Goal: Information Seeking & Learning: Learn about a topic

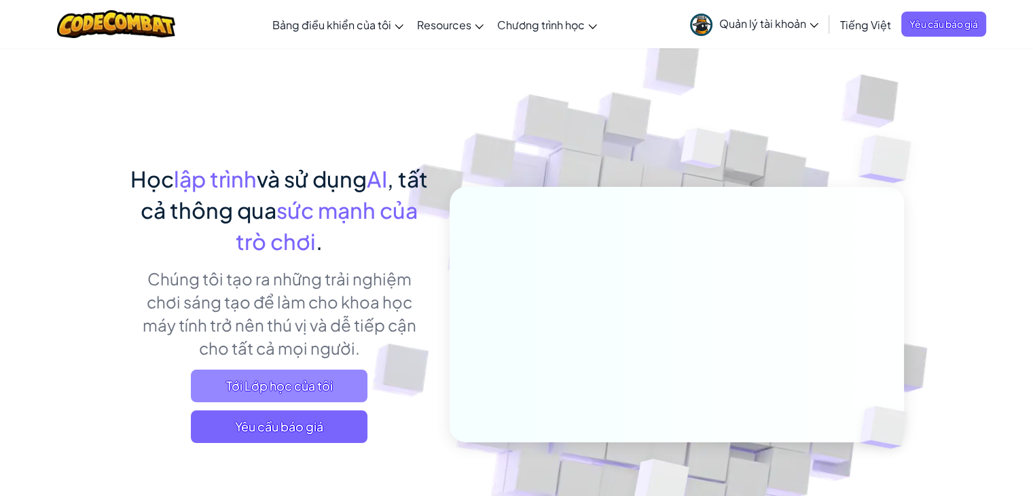
click at [322, 381] on span "Tới Lớp học của tôi" at bounding box center [279, 386] width 177 height 33
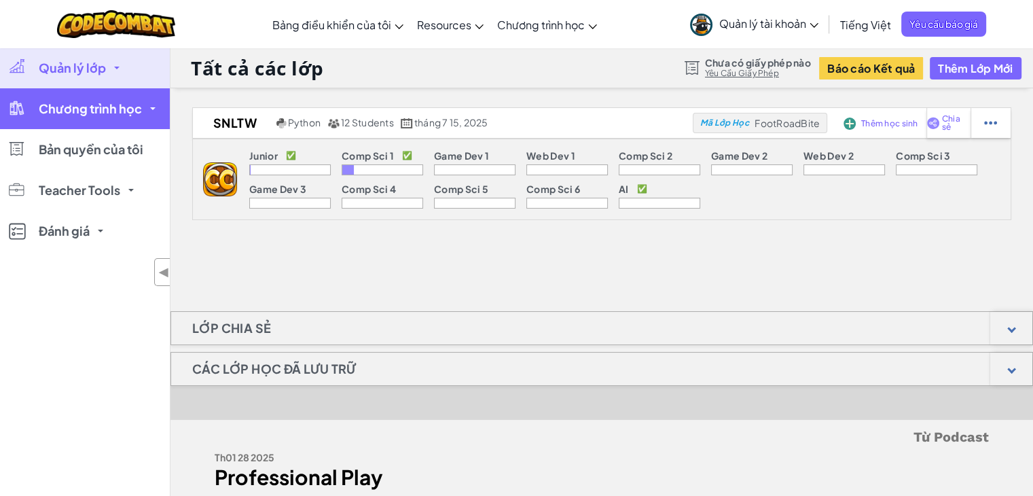
click at [52, 115] on span "Chương trình học" at bounding box center [90, 109] width 103 height 12
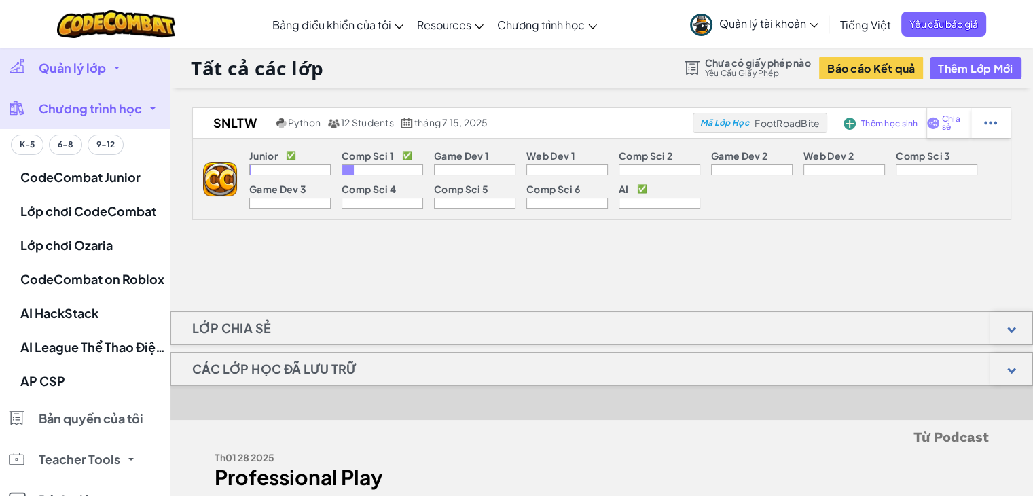
click at [110, 66] on link "Quản lý lớp" at bounding box center [85, 68] width 170 height 41
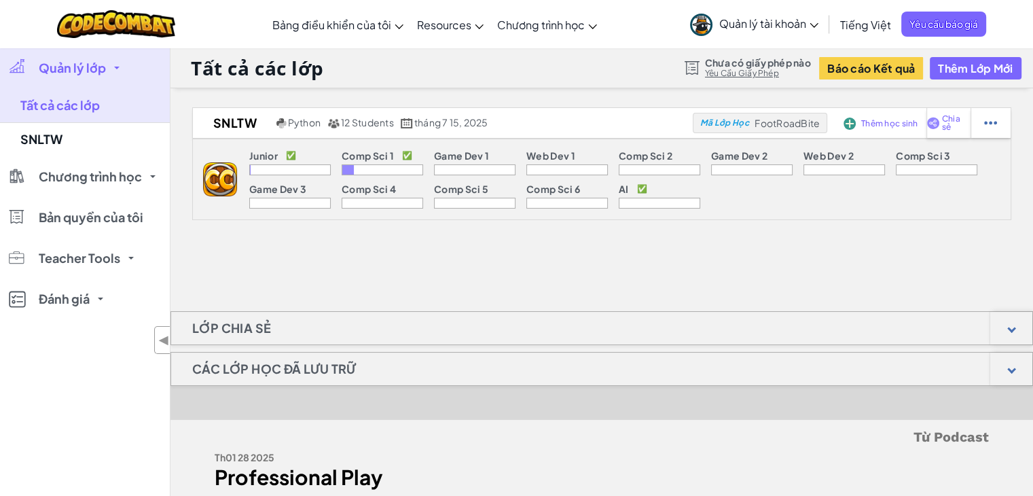
click at [110, 66] on link "Quản lý lớp" at bounding box center [85, 68] width 170 height 41
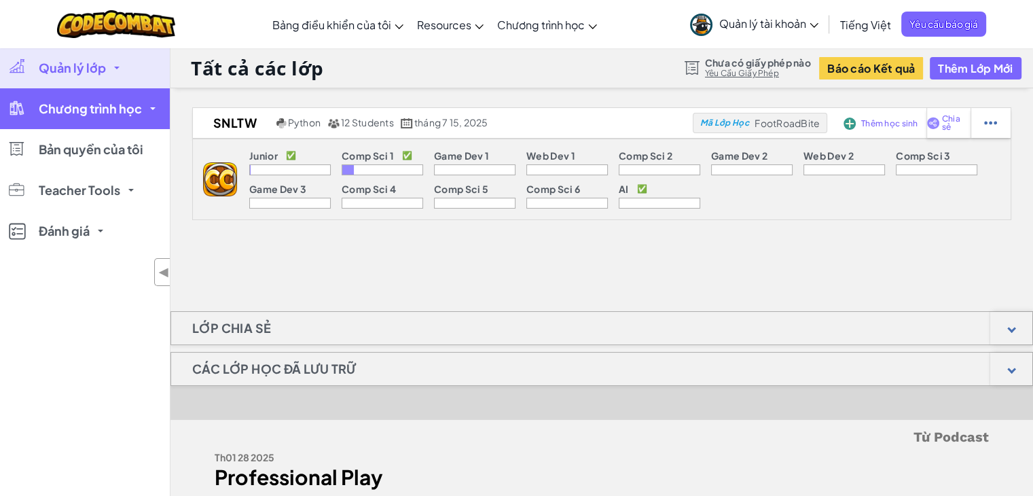
click at [97, 108] on span "Chương trình học" at bounding box center [90, 109] width 103 height 12
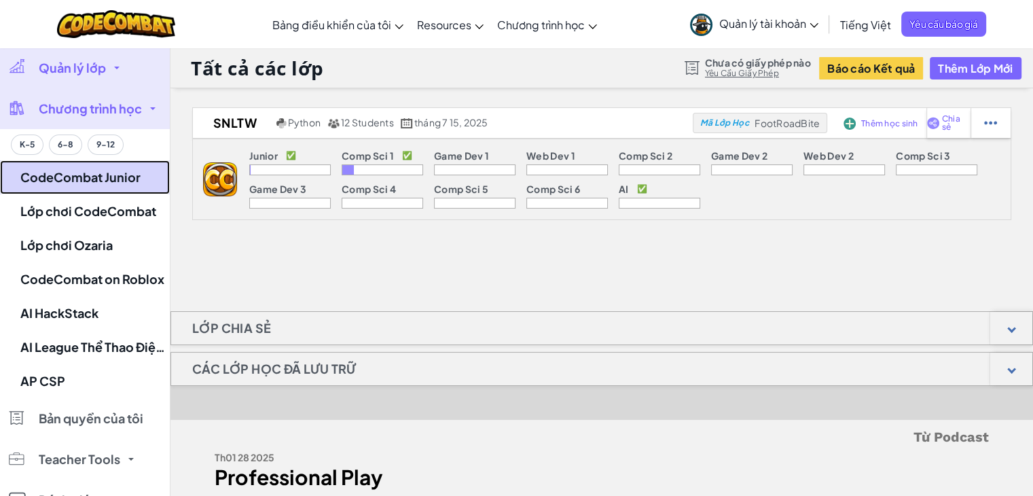
click at [94, 181] on link "CodeCombat Junior" at bounding box center [85, 177] width 170 height 34
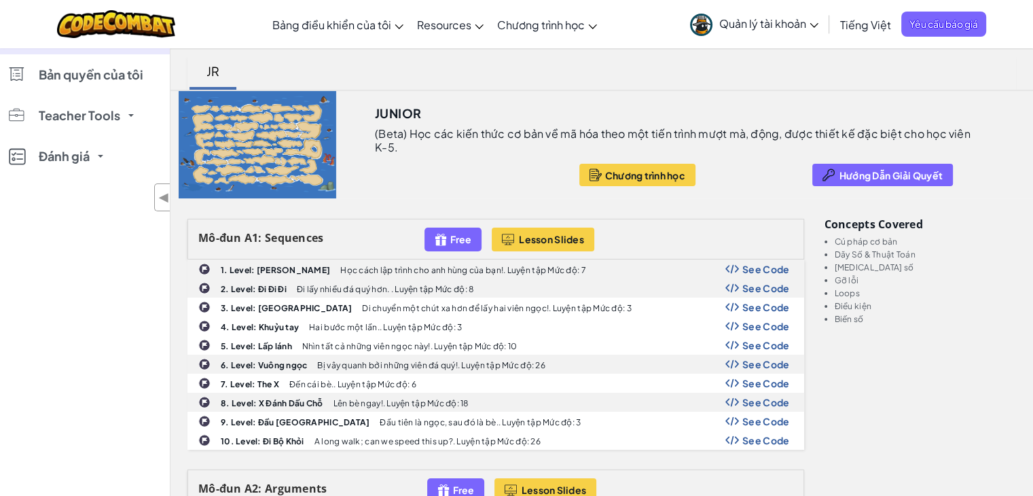
scroll to position [7, 0]
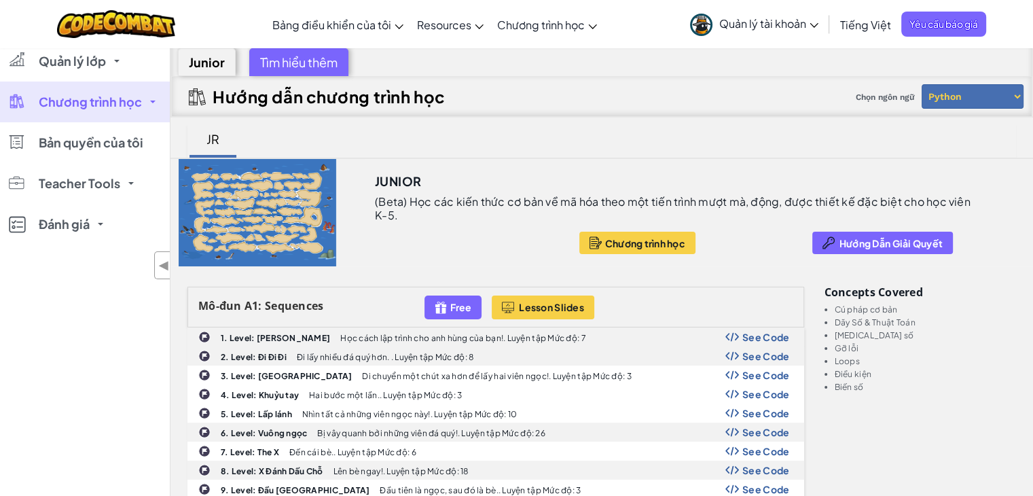
click at [150, 104] on link "Chương trình học" at bounding box center [85, 102] width 170 height 41
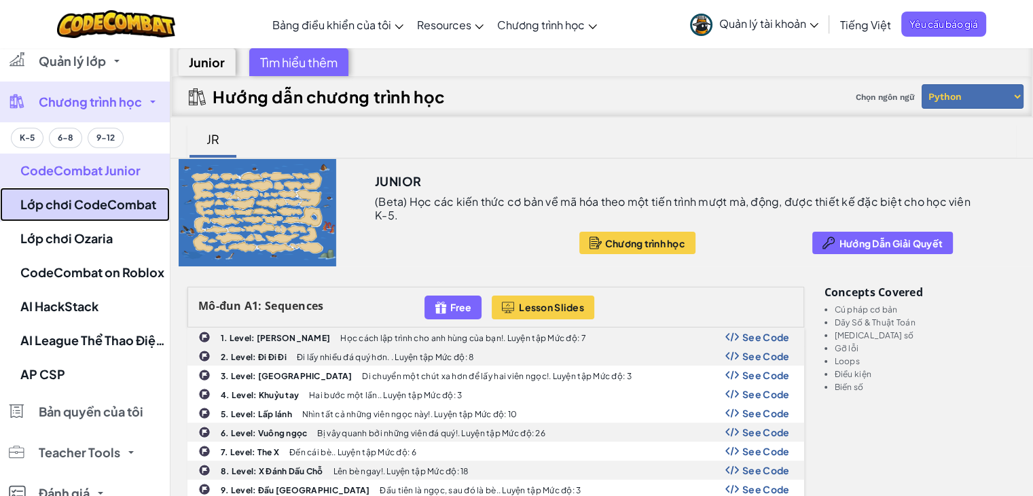
click at [124, 209] on link "Lớp chơi CodeCombat" at bounding box center [85, 205] width 170 height 34
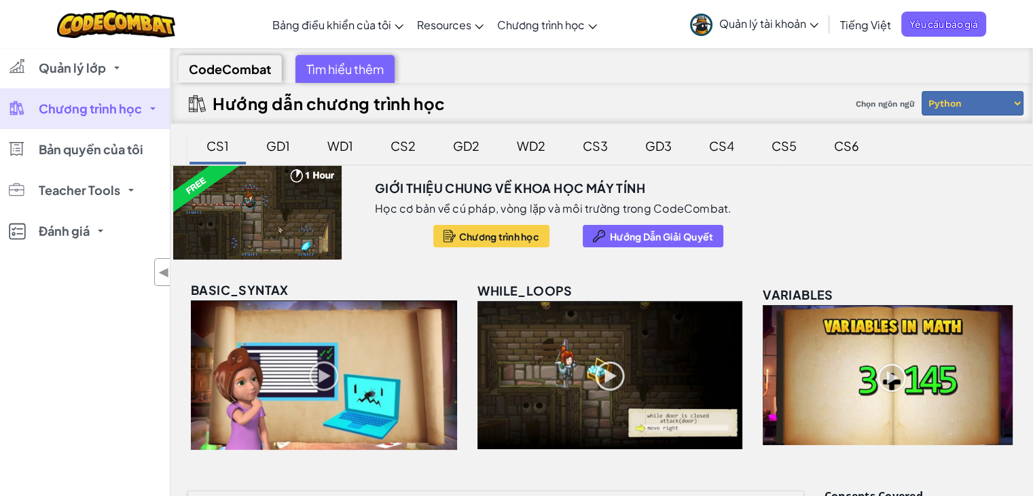
click at [236, 218] on div at bounding box center [258, 213] width 174 height 94
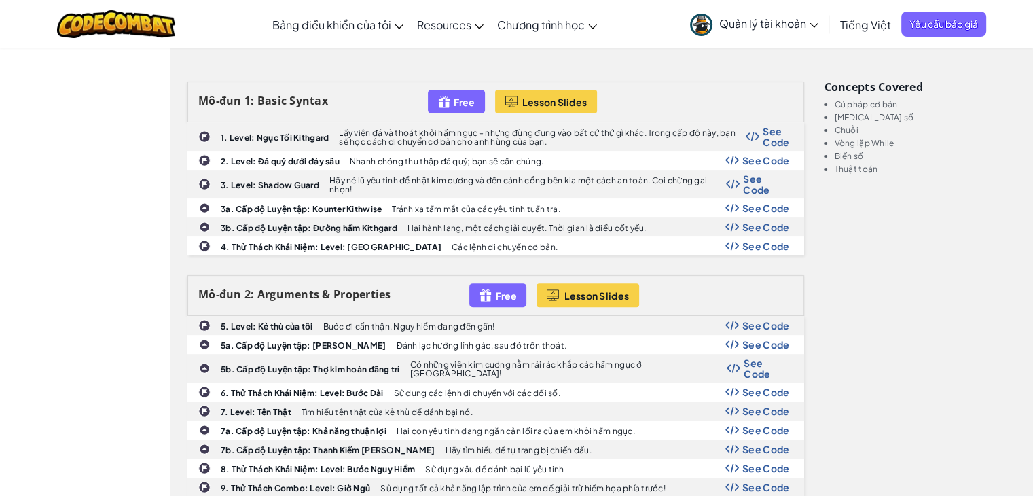
scroll to position [408, 0]
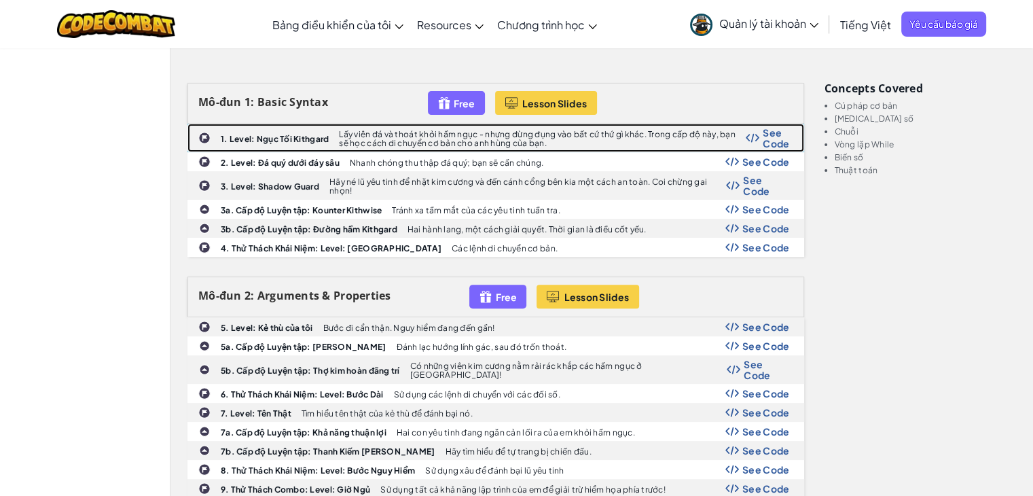
click at [301, 134] on b "1. Level: Ngục Tối Kithgard" at bounding box center [275, 139] width 108 height 10
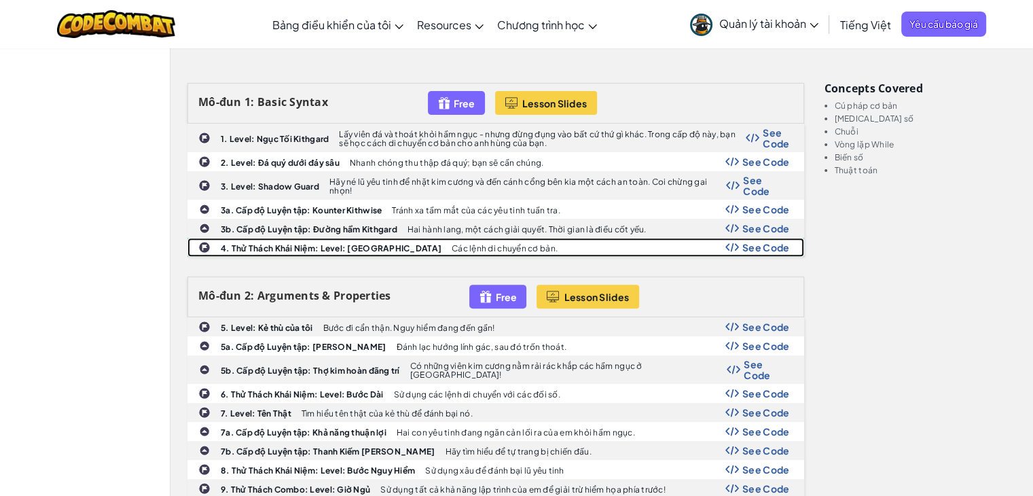
click at [368, 244] on b "4. Thử Thách Khái Niệm: Level: [GEOGRAPHIC_DATA]" at bounding box center [331, 248] width 221 height 10
click at [750, 238] on div "4. Thử [PERSON_NAME]: Level: Bước Chân Chậm Rãi Các lệnh di chuyển cơ bản. See …" at bounding box center [496, 247] width 616 height 18
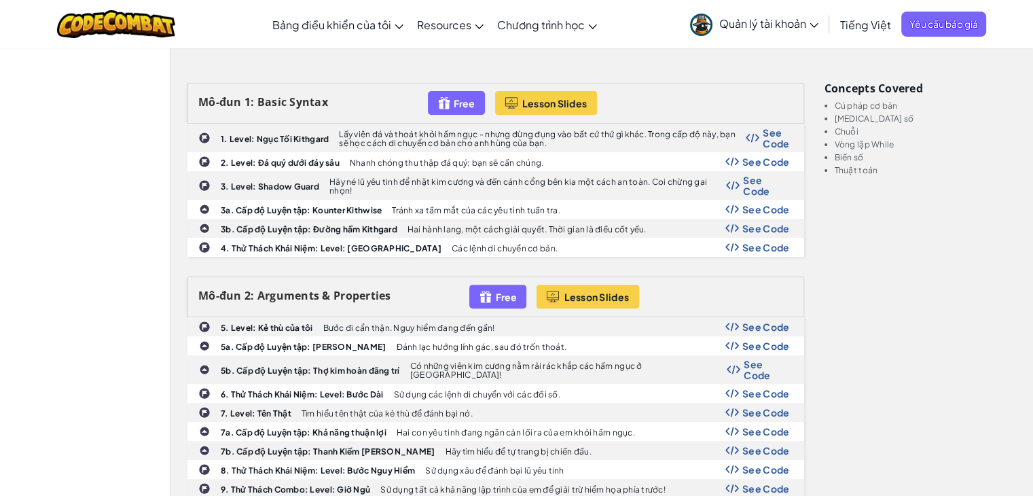
drag, startPoint x: 457, startPoint y: 240, endPoint x: 703, endPoint y: 269, distance: 248.3
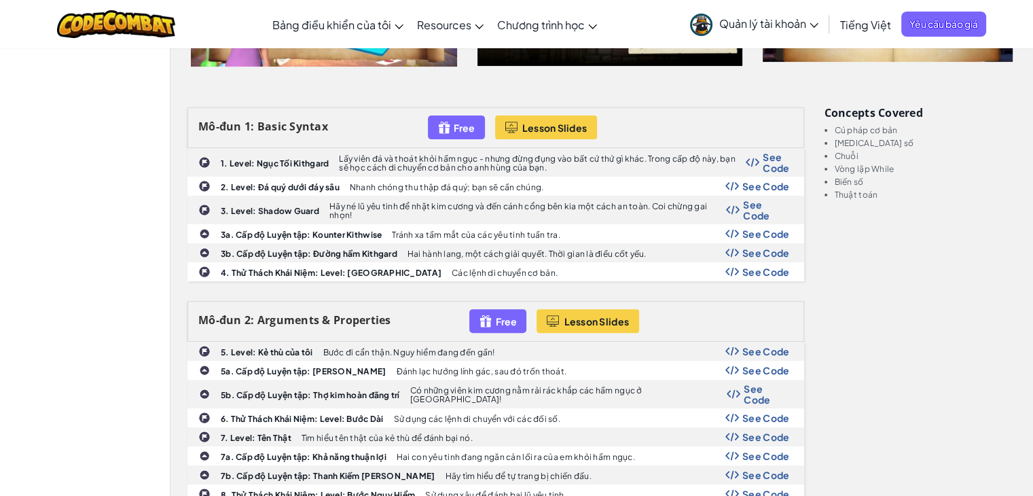
scroll to position [383, 0]
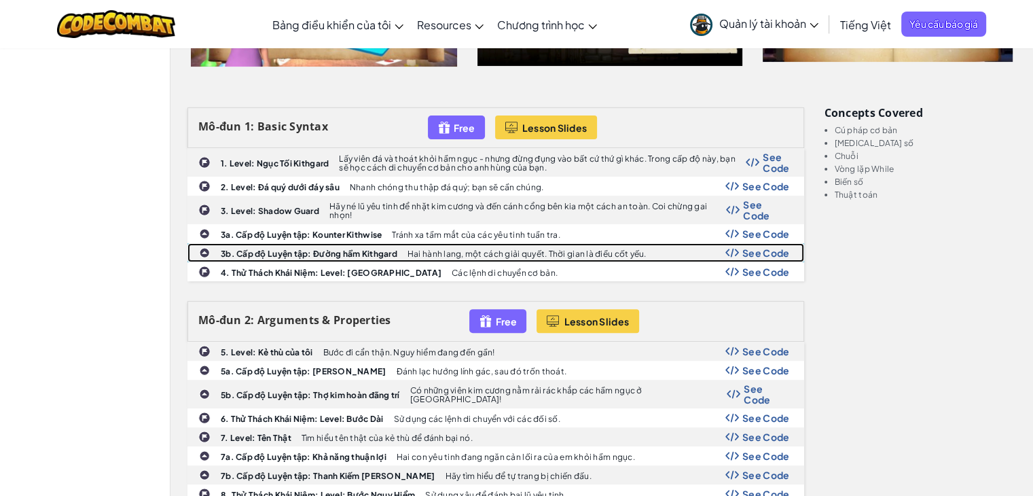
click at [272, 251] on b "3b. Cấp độ Luyện tập: Đường hầm Kithgard" at bounding box center [309, 254] width 177 height 10
